Goal: Information Seeking & Learning: Compare options

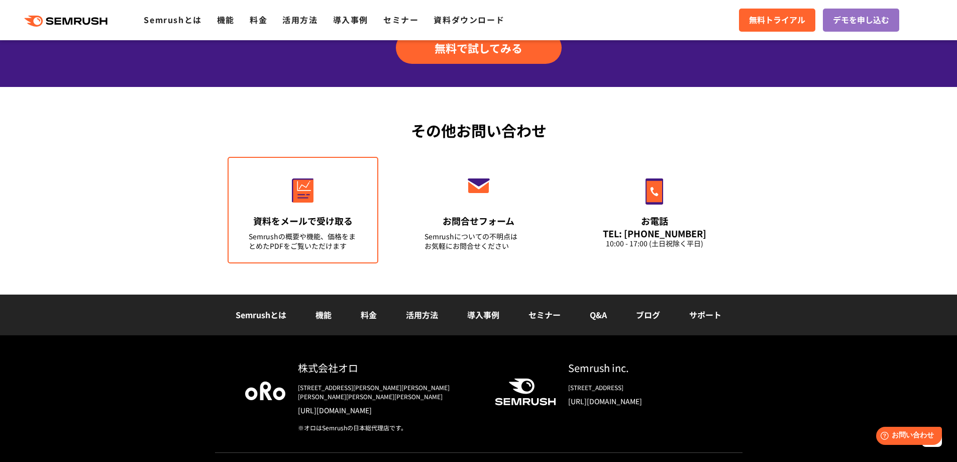
scroll to position [3512, 0]
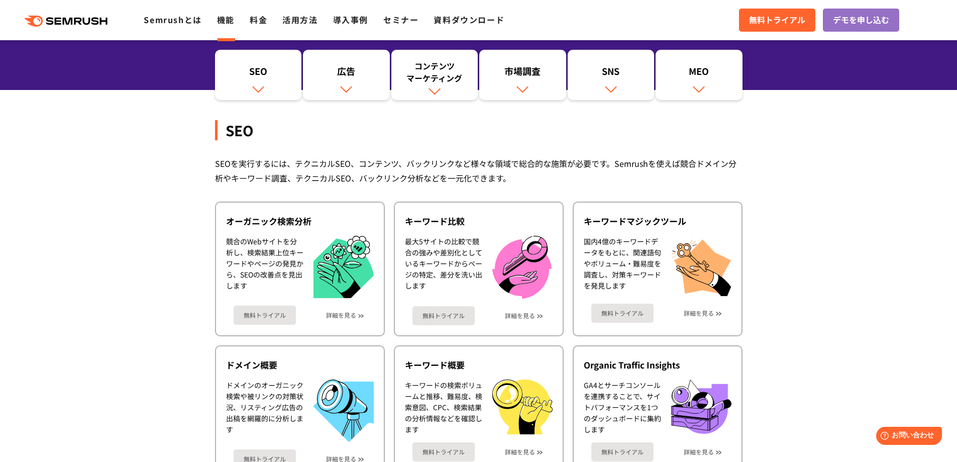
scroll to position [151, 0]
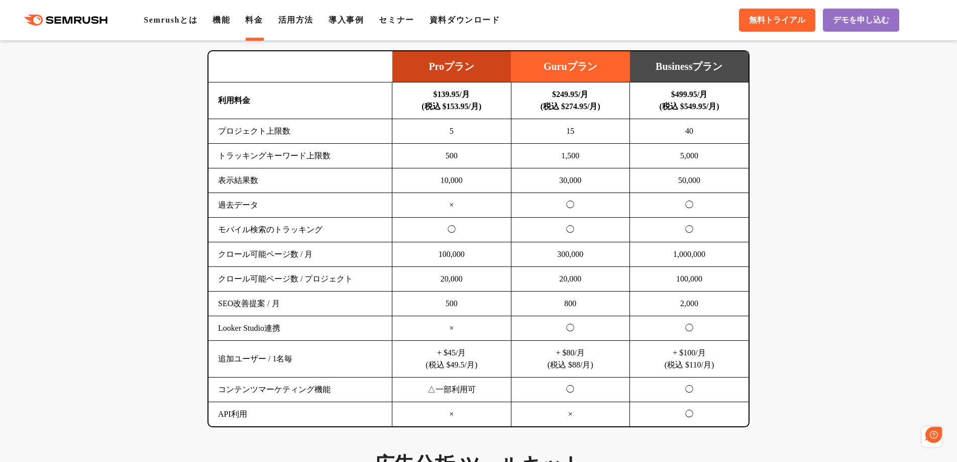
scroll to position [653, 0]
drag, startPoint x: 539, startPoint y: 69, endPoint x: 595, endPoint y: 69, distance: 55.8
click at [595, 69] on td "Guruプラン" at bounding box center [570, 66] width 119 height 31
drag, startPoint x: 421, startPoint y: 68, endPoint x: 477, endPoint y: 67, distance: 56.3
click at [477, 67] on td "Proプラン" at bounding box center [451, 66] width 119 height 31
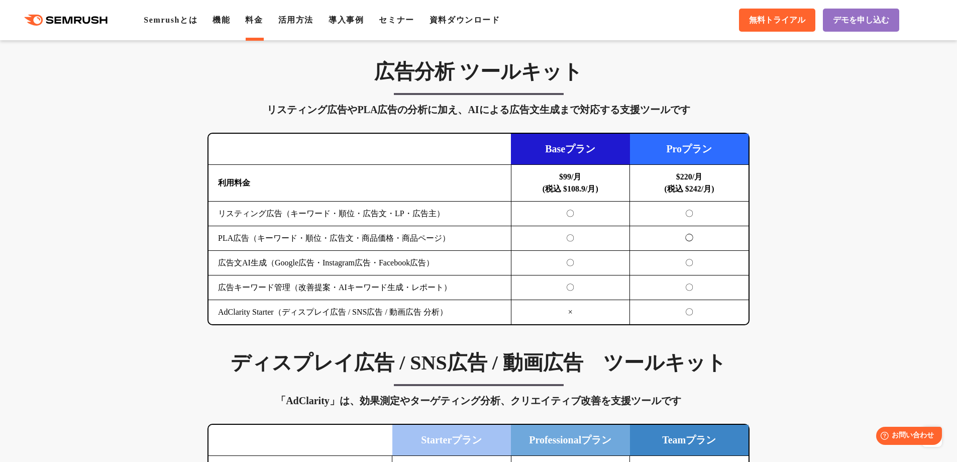
scroll to position [1055, 0]
